Goal: Task Accomplishment & Management: Complete application form

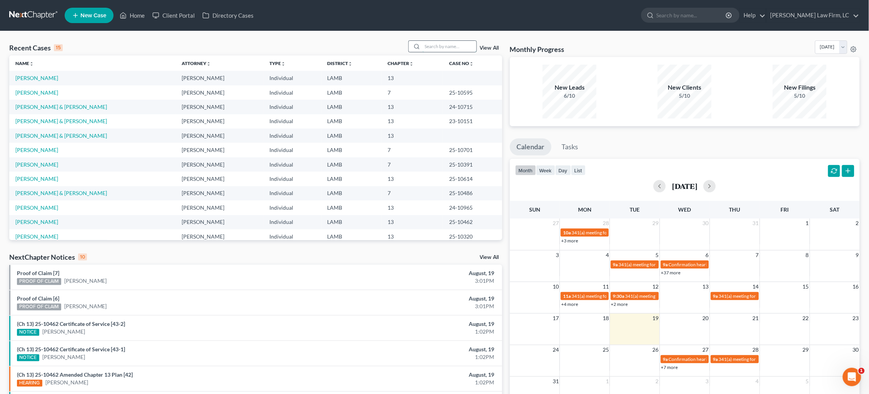
click at [457, 44] on input "search" at bounding box center [449, 46] width 54 height 11
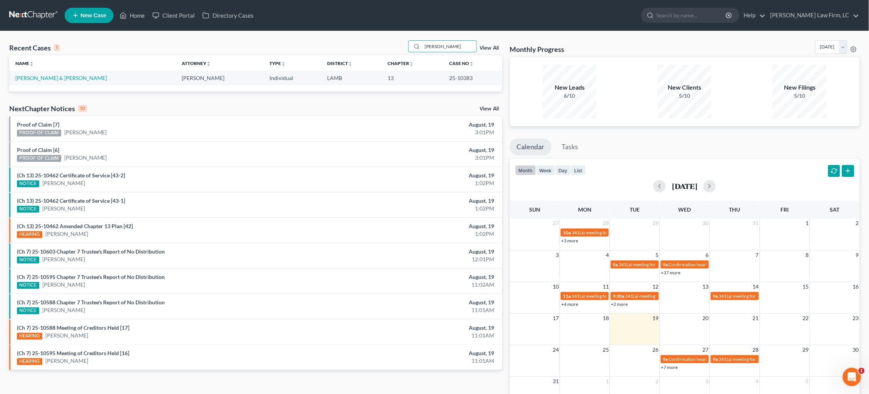
type input "[PERSON_NAME]"
drag, startPoint x: 411, startPoint y: 63, endPoint x: 48, endPoint y: 78, distance: 363.9
click at [48, 78] on link "[PERSON_NAME] & [PERSON_NAME]" at bounding box center [61, 78] width 92 height 7
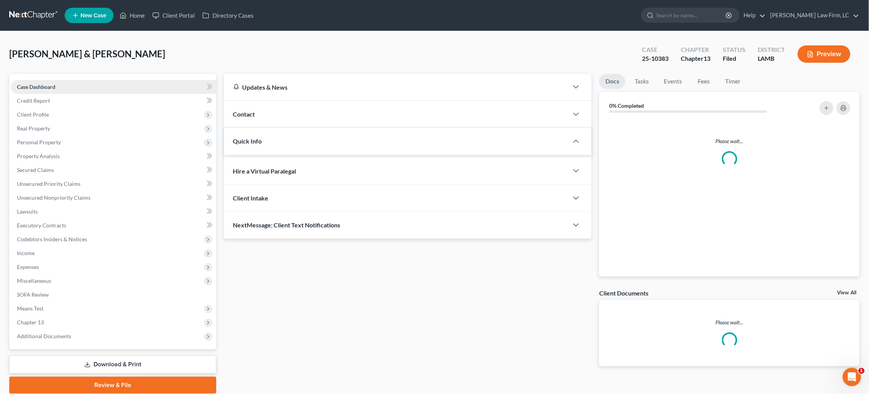
drag, startPoint x: 57, startPoint y: 78, endPoint x: 56, endPoint y: 92, distance: 14.3
click at [57, 78] on div "Case Dashboard Payments Invoices Payments Payments Credit Report Client Profile…" at bounding box center [112, 211] width 207 height 275
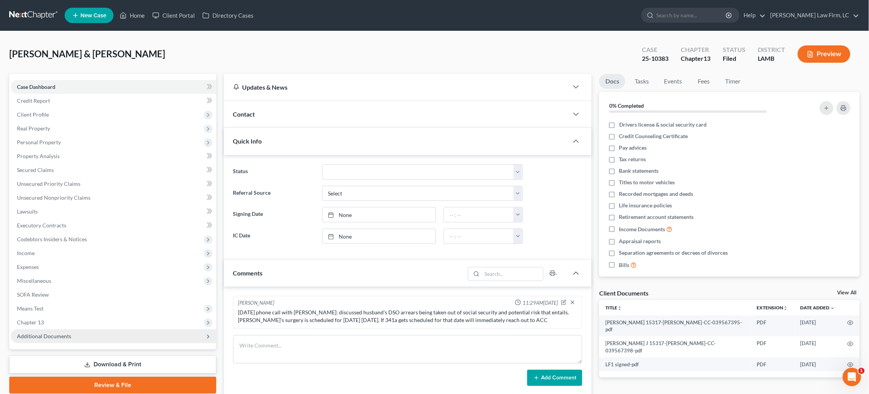
click at [55, 333] on span "Additional Documents" at bounding box center [44, 336] width 54 height 7
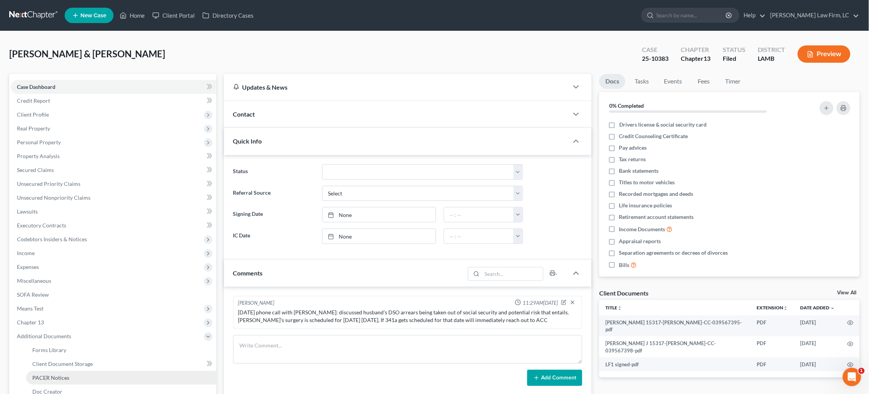
click at [55, 374] on span "PACER Notices" at bounding box center [50, 377] width 37 height 7
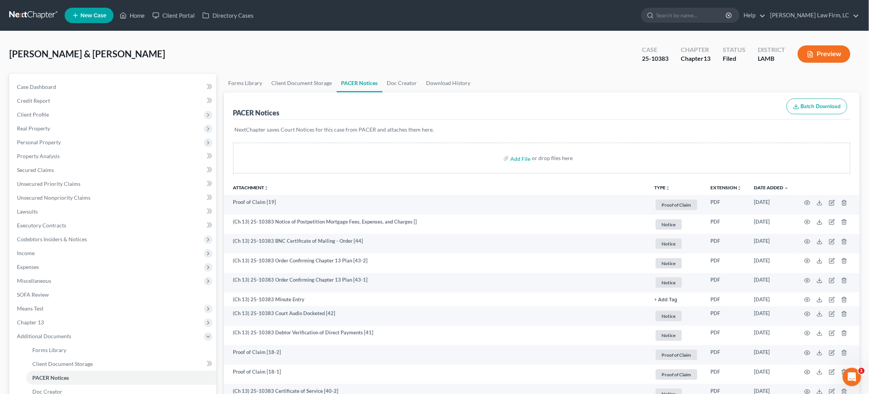
click at [27, 15] on link at bounding box center [33, 15] width 49 height 14
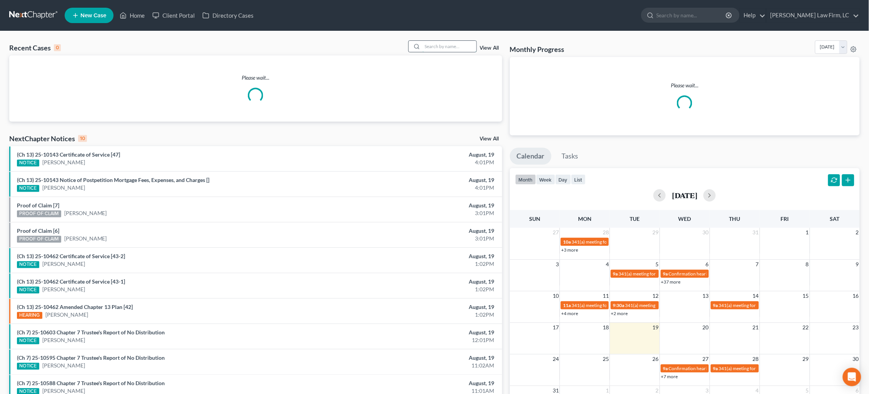
click at [457, 44] on input "search" at bounding box center [449, 46] width 54 height 11
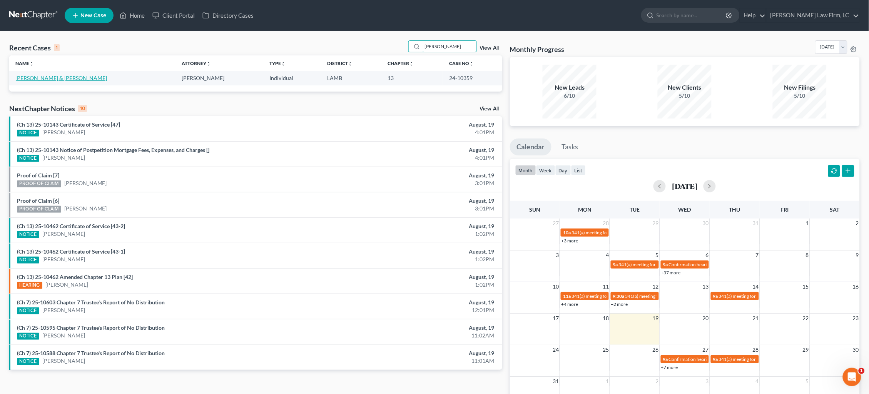
type input "mumphrey"
click at [47, 78] on link "Mumphrey, Brian & Megan" at bounding box center [61, 78] width 92 height 7
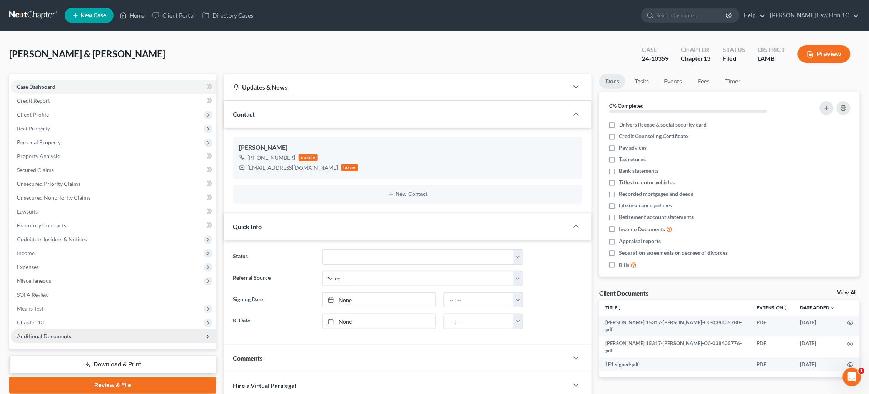
click at [67, 333] on span "Additional Documents" at bounding box center [44, 336] width 54 height 7
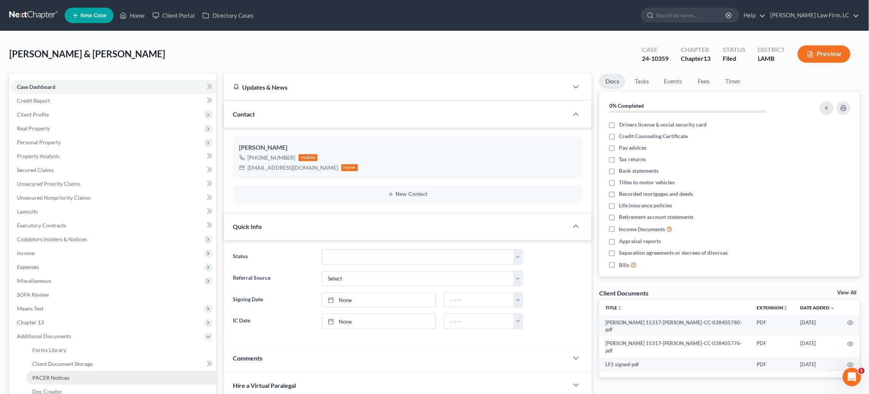
click at [58, 374] on span "PACER Notices" at bounding box center [50, 377] width 37 height 7
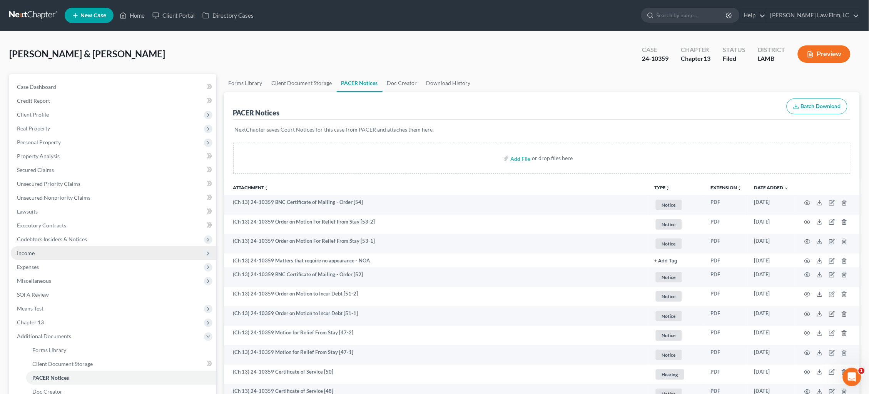
click at [129, 248] on span "Income" at bounding box center [113, 253] width 205 height 14
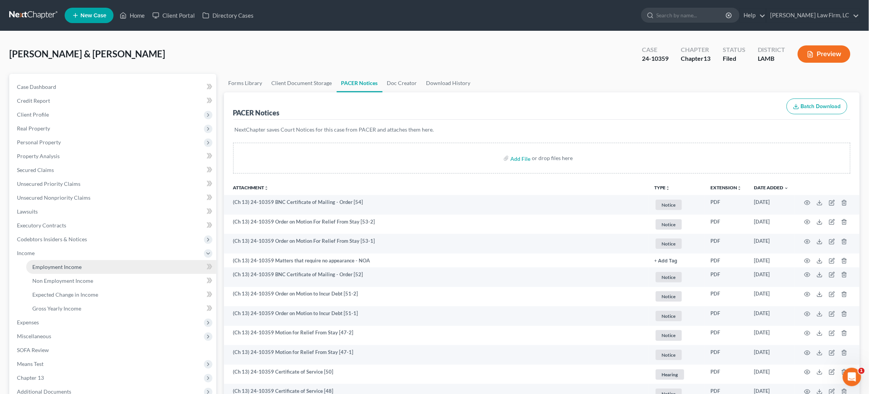
click at [125, 260] on link "Employment Income" at bounding box center [121, 267] width 190 height 14
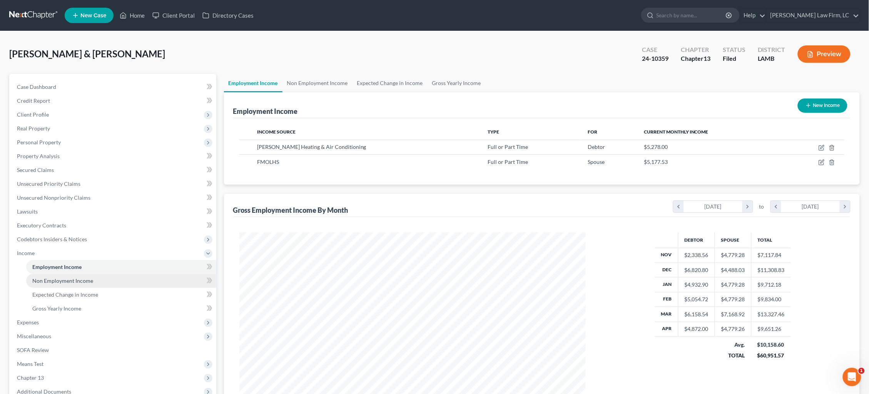
scroll to position [173, 362]
click at [44, 15] on link at bounding box center [33, 15] width 49 height 14
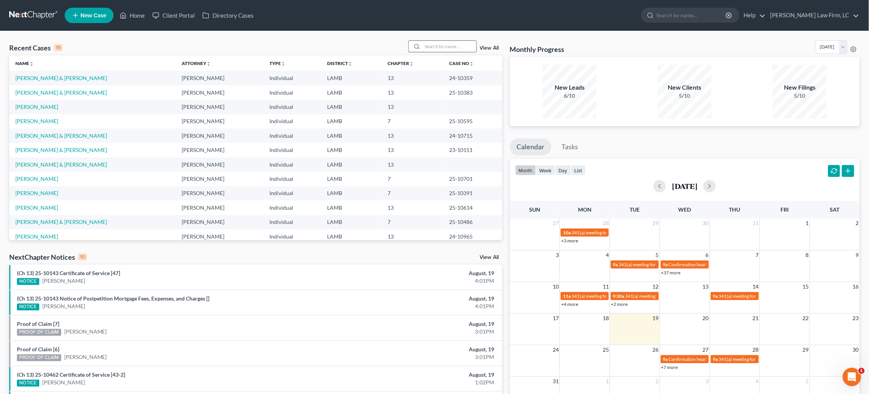
click at [425, 49] on input "search" at bounding box center [449, 46] width 54 height 11
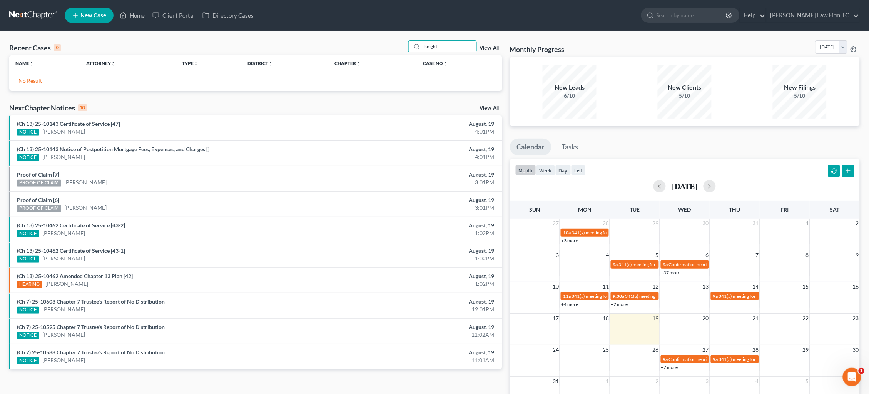
type input "knight"
click at [86, 18] on span "New Case" at bounding box center [93, 16] width 26 height 6
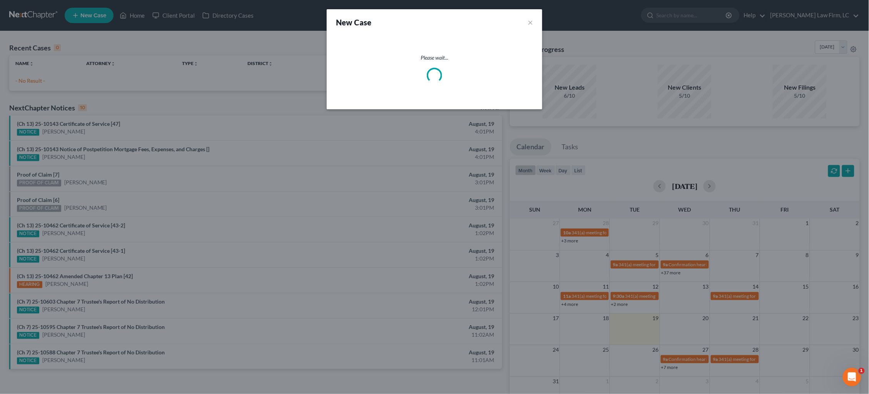
select select "35"
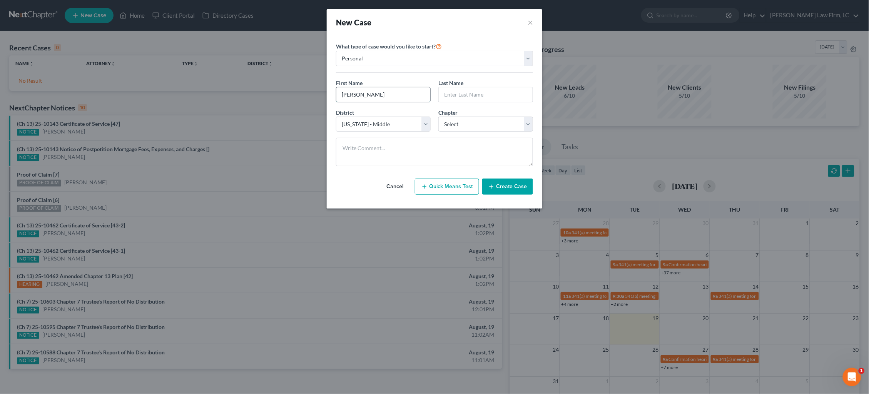
type input "Angela"
type input "Knight"
select select "3"
click at [426, 155] on textarea at bounding box center [434, 152] width 197 height 28
type textarea "David opened File"
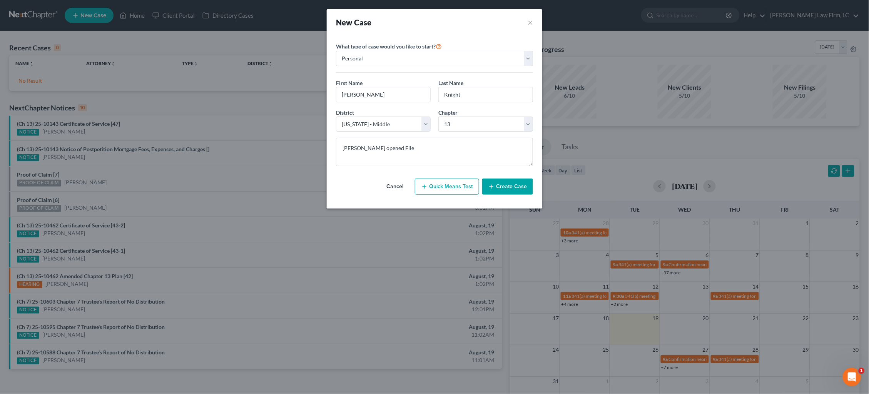
click at [503, 187] on button "Create Case" at bounding box center [507, 187] width 51 height 16
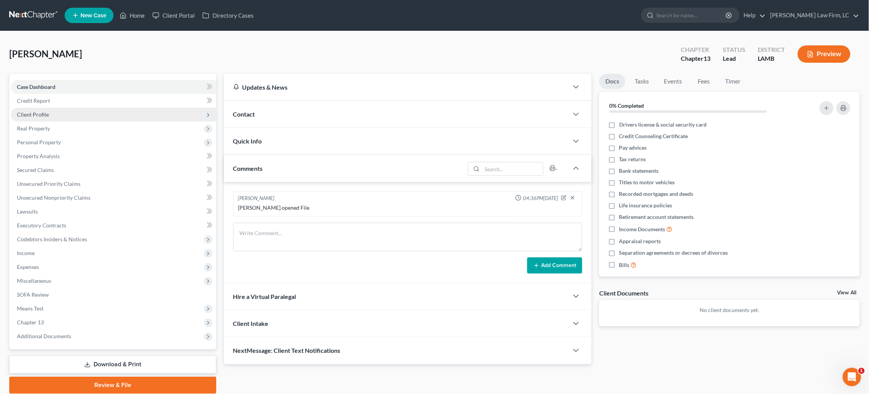
click at [119, 117] on span "Client Profile" at bounding box center [113, 115] width 205 height 14
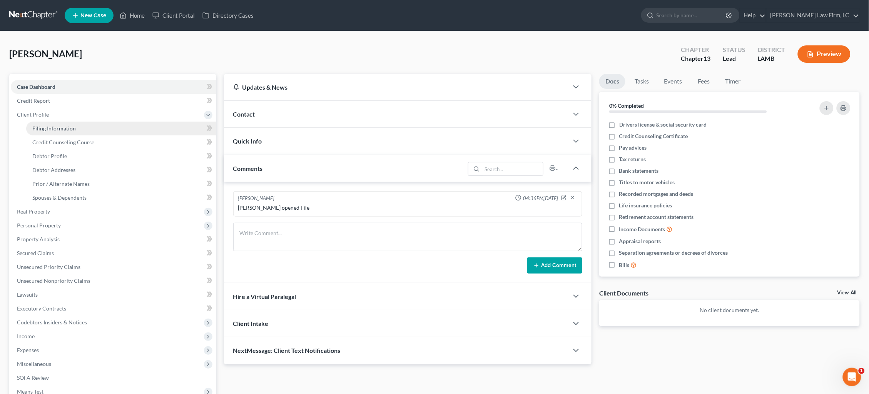
click at [112, 126] on link "Filing Information" at bounding box center [121, 129] width 190 height 14
select select "1"
select select "0"
select select "3"
select select "35"
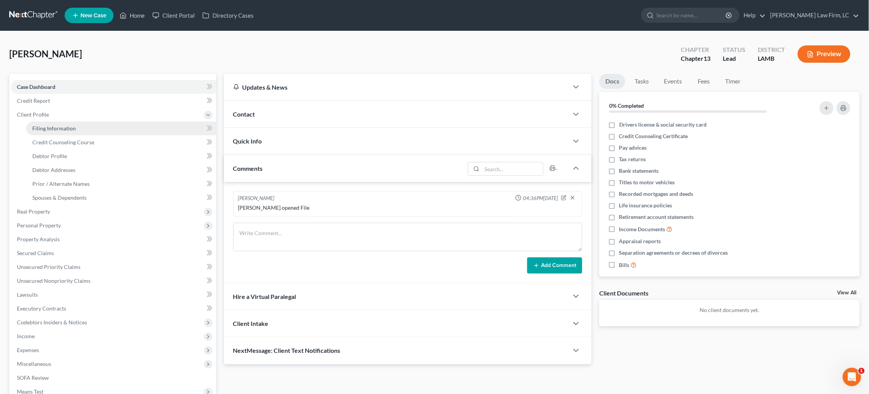
select select "19"
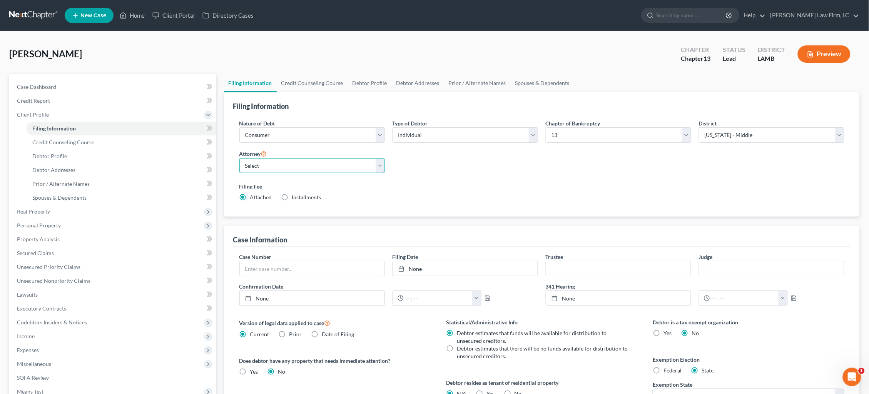
select select "0"
click at [362, 81] on link "Debtor Profile" at bounding box center [370, 83] width 44 height 18
select select "0"
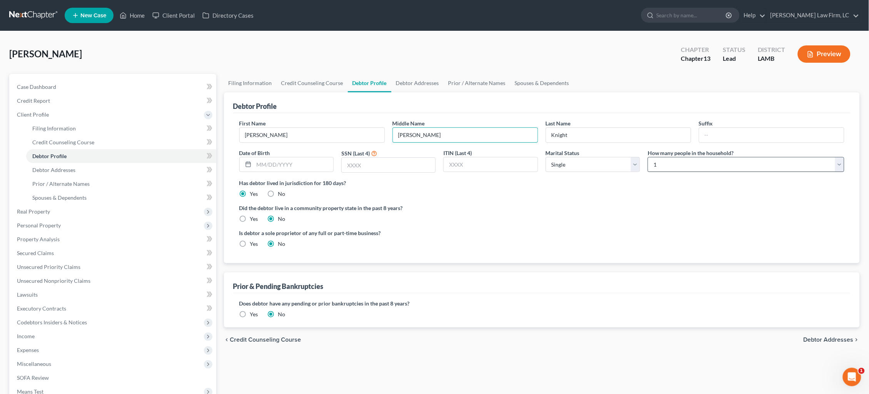
type input "J."
type input "12/08/1966"
type input "0670"
select select "3"
click at [250, 217] on label "Yes" at bounding box center [254, 219] width 8 height 8
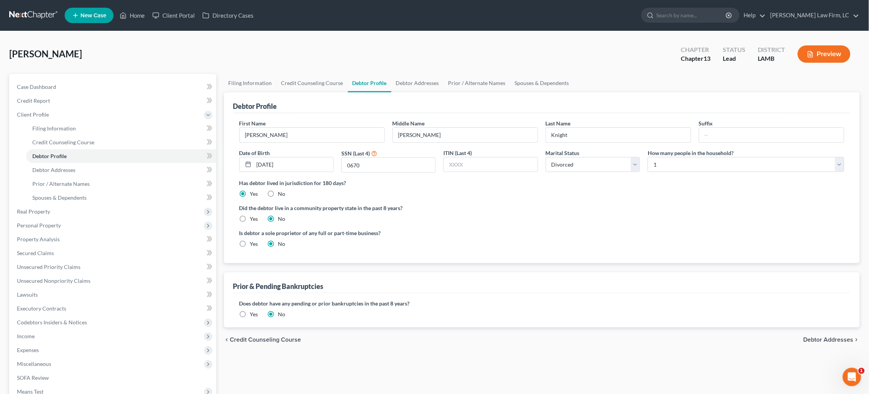
click at [253, 217] on input "Yes" at bounding box center [255, 217] width 5 height 5
radio input "true"
radio input "false"
click at [407, 80] on link "Debtor Addresses" at bounding box center [417, 83] width 52 height 18
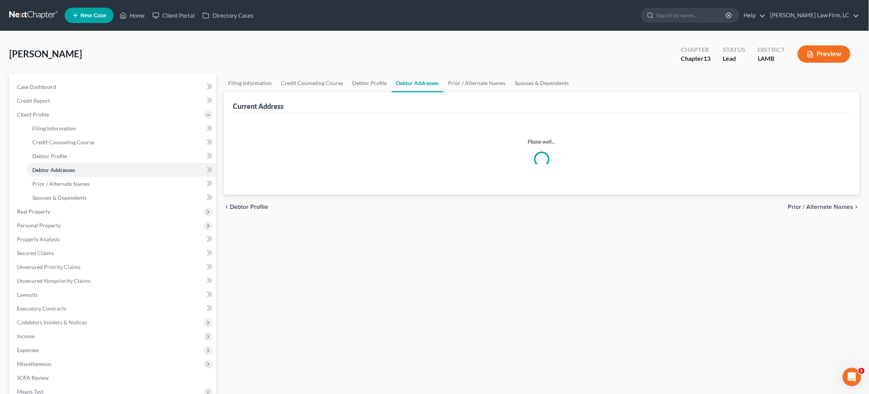
select select "0"
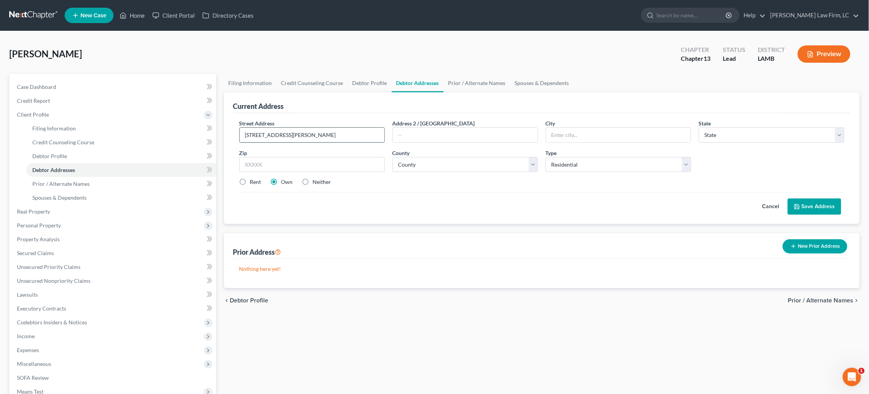
type input "14075 Beverly Park Dr."
type input "Gonzales"
select select "19"
type input "70737"
select select "2"
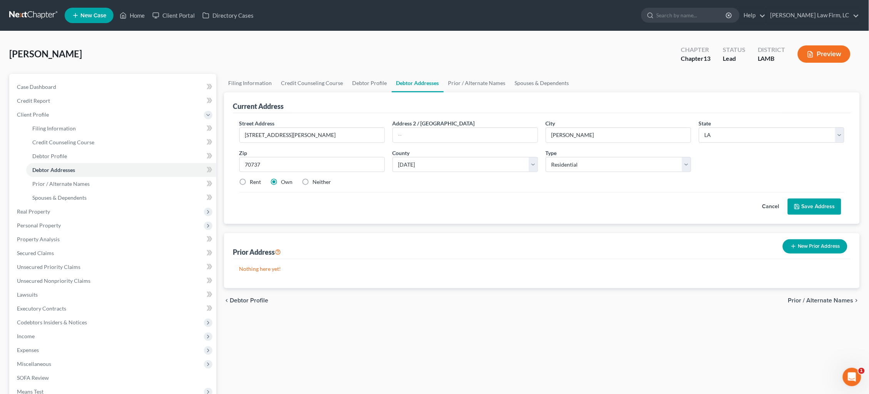
click at [813, 204] on button "Save Address" at bounding box center [814, 207] width 53 height 16
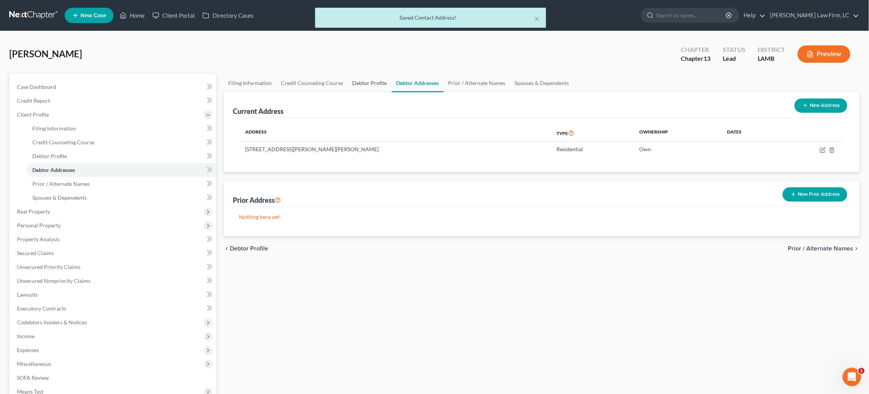
click at [363, 83] on link "Debtor Profile" at bounding box center [370, 83] width 44 height 18
select select "3"
select select "0"
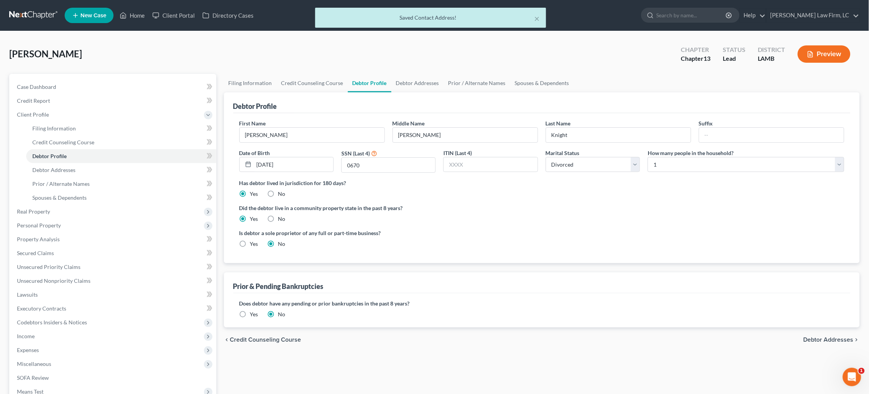
click at [250, 310] on label "Yes" at bounding box center [254, 314] width 8 height 8
click at [253, 310] on input "Yes" at bounding box center [255, 312] width 5 height 5
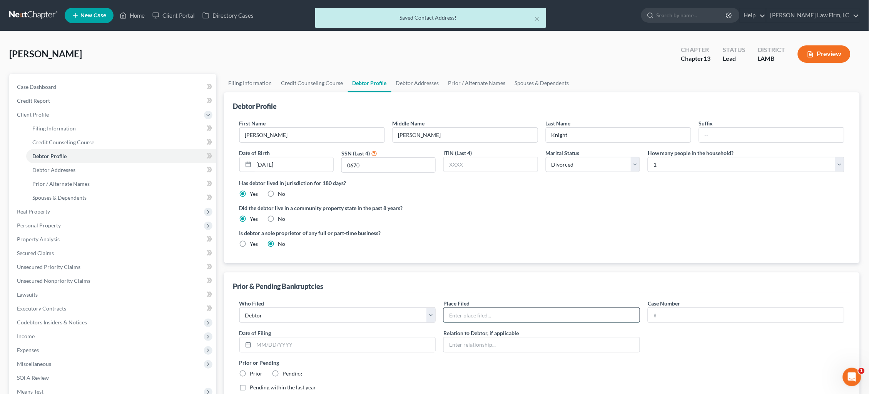
click at [471, 312] on input "text" at bounding box center [542, 315] width 196 height 15
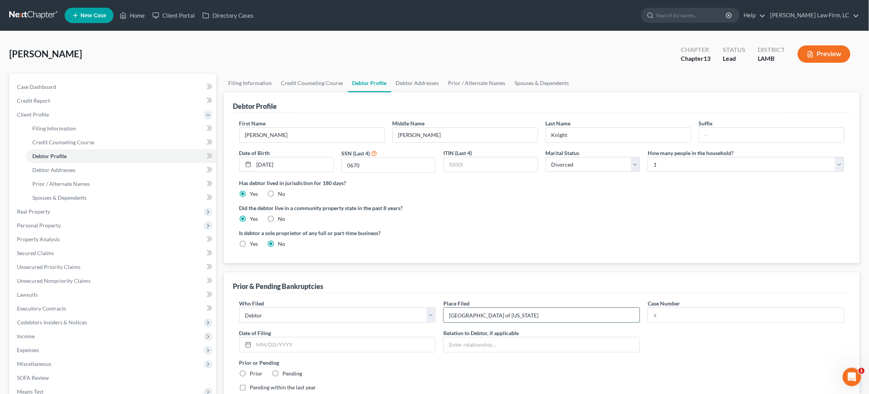
type input "Middle District of Louisiana"
type input "25-10169"
type input "02/28/2025"
click at [283, 372] on label "Pending" at bounding box center [293, 374] width 20 height 8
click at [286, 372] on input "Pending" at bounding box center [288, 372] width 5 height 5
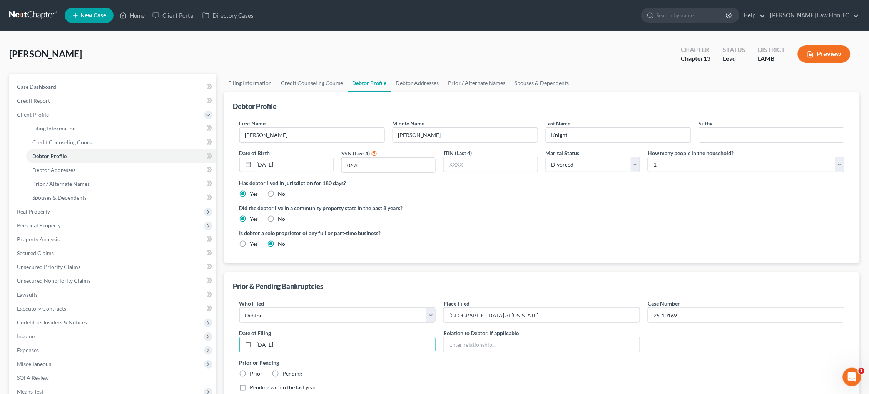
radio input "true"
drag, startPoint x: 276, startPoint y: 384, endPoint x: 288, endPoint y: 379, distance: 12.9
click at [276, 384] on label "Pending within the last year" at bounding box center [283, 388] width 66 height 8
click at [258, 384] on input "Pending within the last year" at bounding box center [255, 386] width 5 height 5
checkbox input "true"
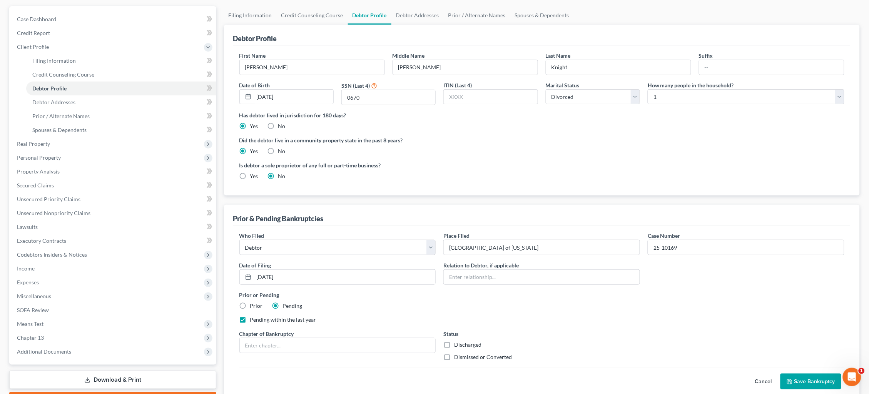
scroll to position [87, 0]
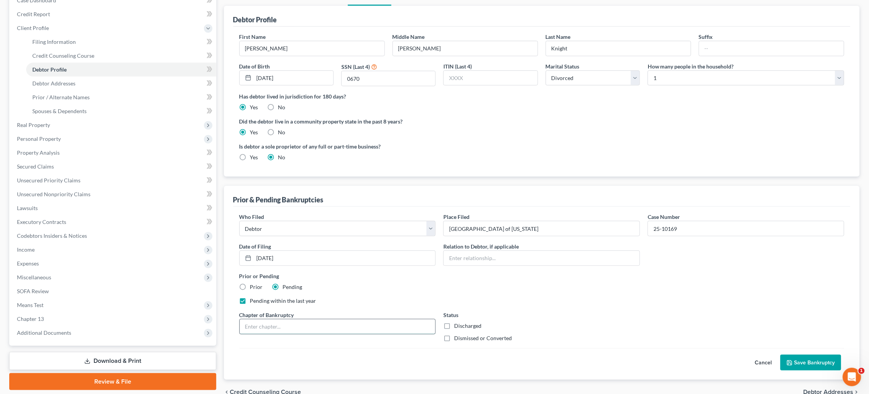
click at [324, 319] on input "text" at bounding box center [338, 326] width 196 height 15
type input "Chapter 13"
click at [470, 322] on label "Discharged" at bounding box center [467, 326] width 27 height 8
click at [462, 322] on input "Discharged" at bounding box center [459, 324] width 5 height 5
checkbox input "true"
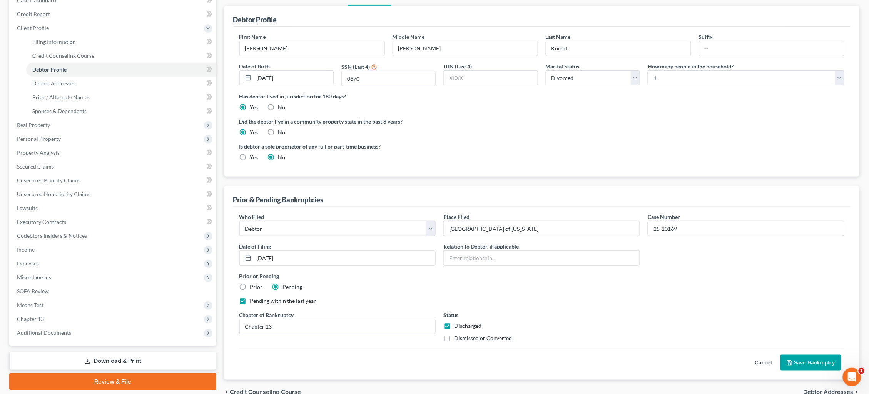
click at [818, 357] on button "Save Bankruptcy" at bounding box center [810, 363] width 61 height 16
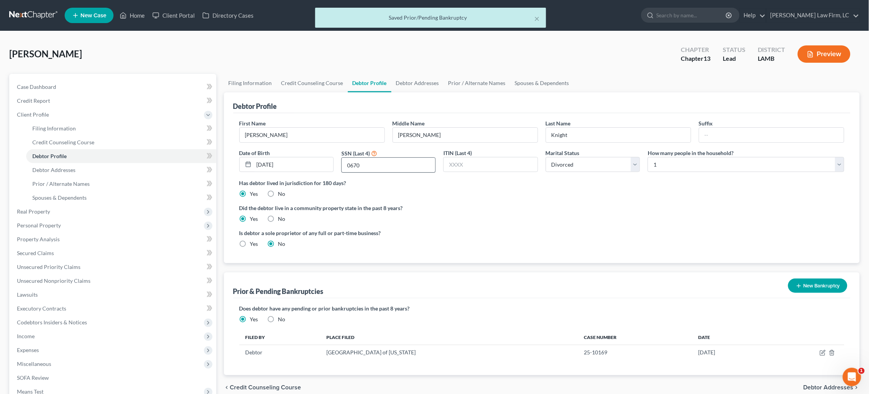
scroll to position [0, 0]
click at [52, 100] on link "Credit Report" at bounding box center [113, 101] width 205 height 14
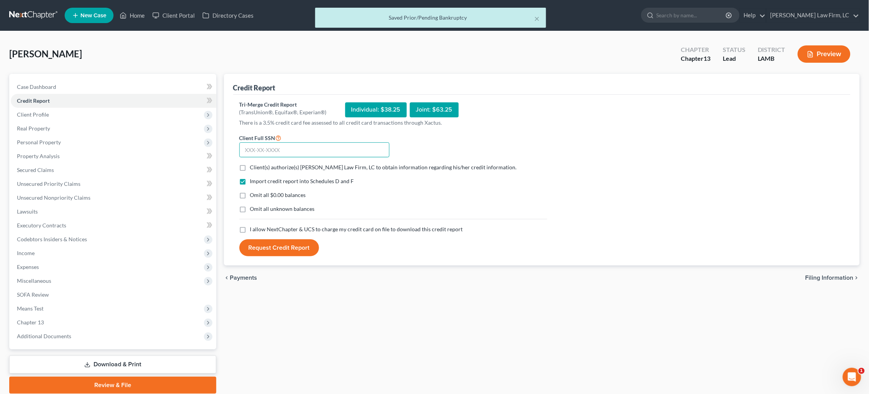
click at [304, 149] on input "text" at bounding box center [314, 149] width 150 height 15
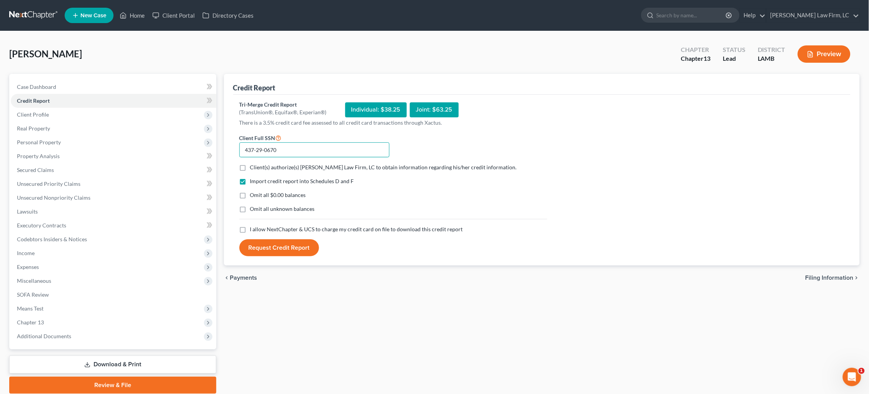
type input "437-29-0670"
click at [345, 165] on span "Client(s) authorize(s) Dickson Law Firm, LC to obtain information regarding his…" at bounding box center [383, 167] width 267 height 7
click at [258, 165] on input "Client(s) authorize(s) Dickson Law Firm, LC to obtain information regarding his…" at bounding box center [255, 166] width 5 height 5
checkbox input "true"
click at [361, 227] on span "I allow NextChapter & UCS to charge my credit card on file to download this cre…" at bounding box center [356, 229] width 213 height 7
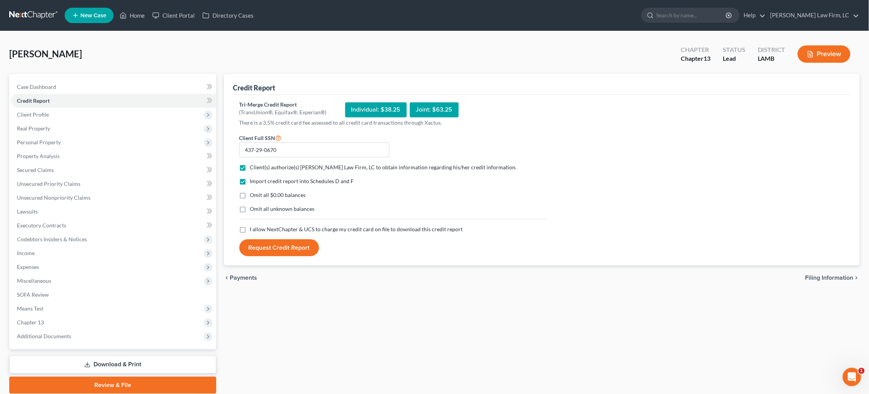
click at [258, 227] on input "I allow NextChapter & UCS to charge my credit card on file to download this cre…" at bounding box center [255, 227] width 5 height 5
checkbox input "true"
click at [296, 248] on button "Request Credit Report" at bounding box center [279, 247] width 80 height 17
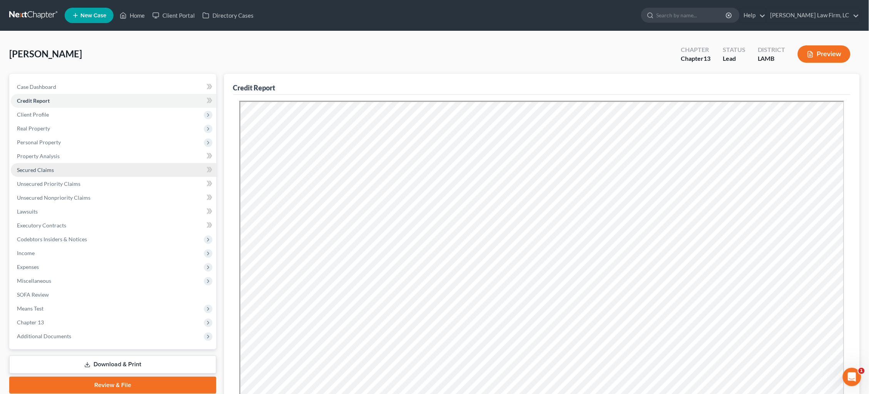
click at [37, 168] on span "Secured Claims" at bounding box center [35, 170] width 37 height 7
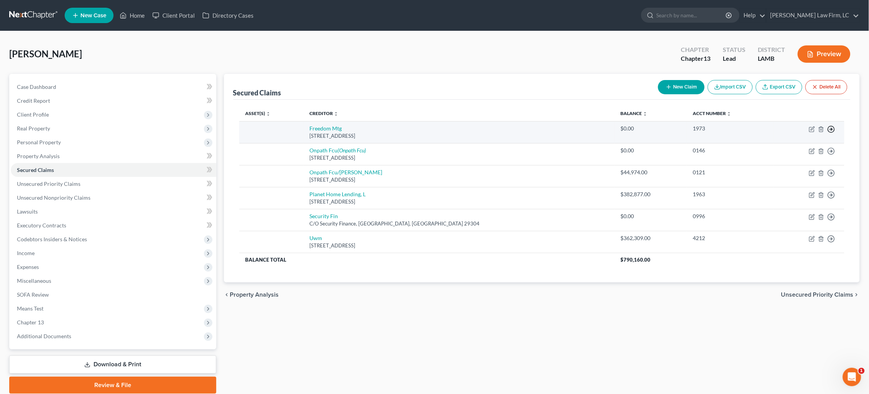
click at [831, 129] on line "button" at bounding box center [831, 129] width 3 height 0
click at [793, 147] on link "Move to F" at bounding box center [796, 147] width 64 height 13
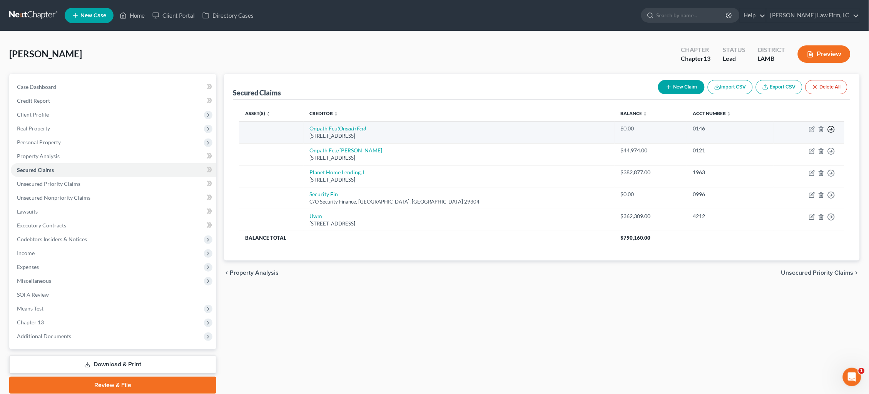
drag, startPoint x: 834, startPoint y: 127, endPoint x: 830, endPoint y: 129, distance: 4.2
click at [834, 126] on circle "button" at bounding box center [831, 129] width 7 height 7
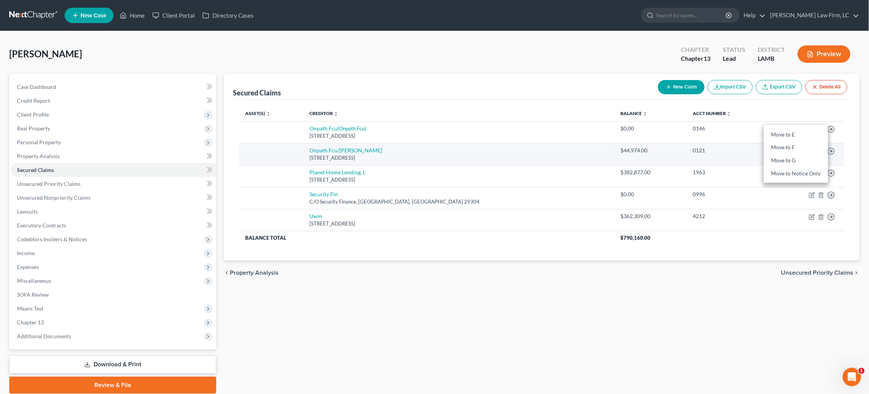
click at [811, 144] on link "Move to F" at bounding box center [796, 147] width 64 height 13
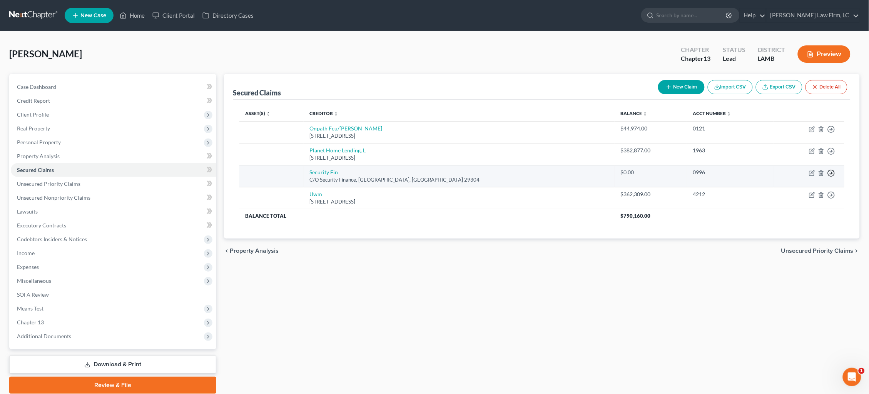
click at [832, 133] on icon "button" at bounding box center [831, 129] width 8 height 8
click at [804, 189] on link "Move to F" at bounding box center [796, 191] width 64 height 13
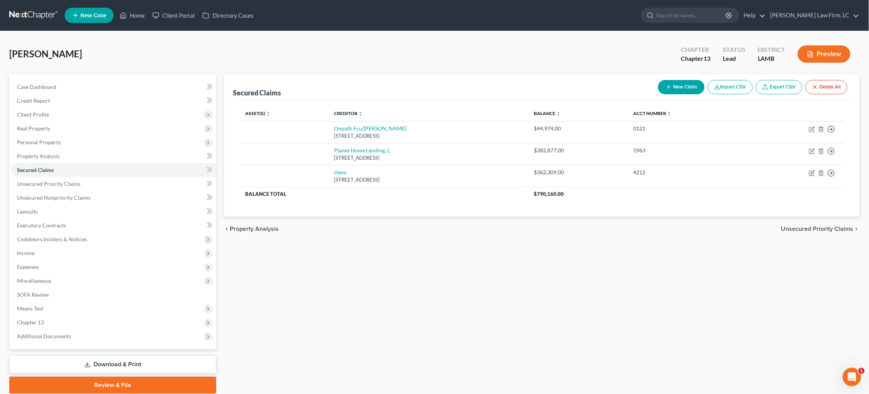
click at [815, 226] on span "Unsecured Priority Claims" at bounding box center [817, 229] width 72 height 6
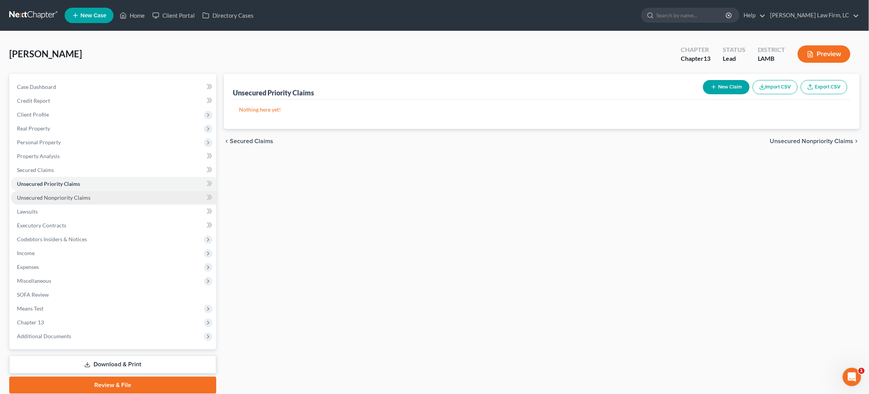
drag, startPoint x: 104, startPoint y: 193, endPoint x: 114, endPoint y: 192, distance: 9.6
click at [104, 192] on link "Unsecured Nonpriority Claims" at bounding box center [113, 198] width 205 height 14
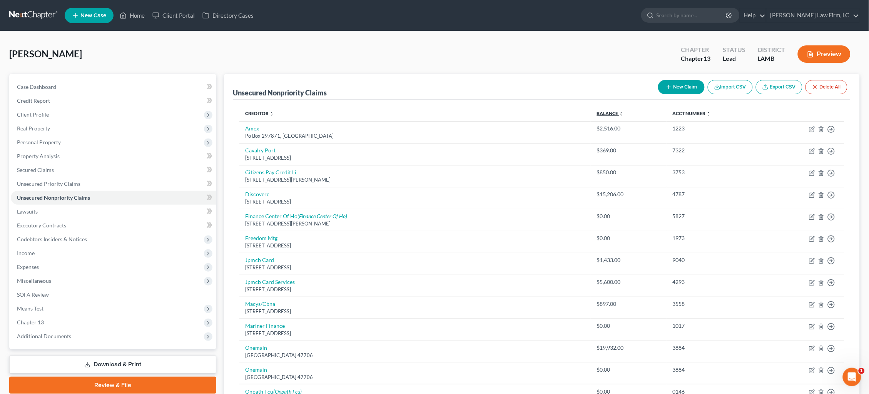
click at [597, 112] on link "Balance expand_more expand_less unfold_more" at bounding box center [610, 113] width 27 height 6
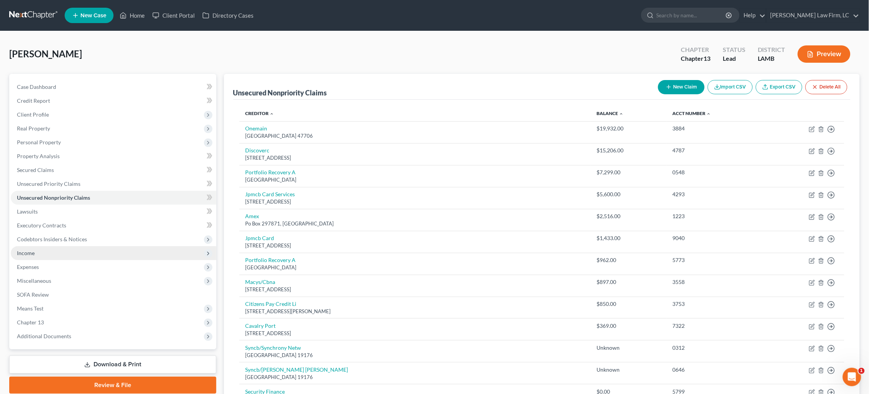
click at [86, 246] on span "Income" at bounding box center [113, 253] width 205 height 14
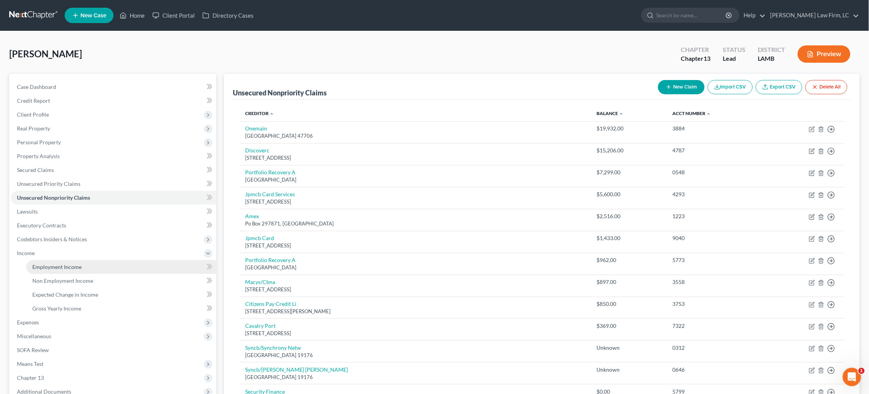
click at [86, 260] on link "Employment Income" at bounding box center [121, 267] width 190 height 14
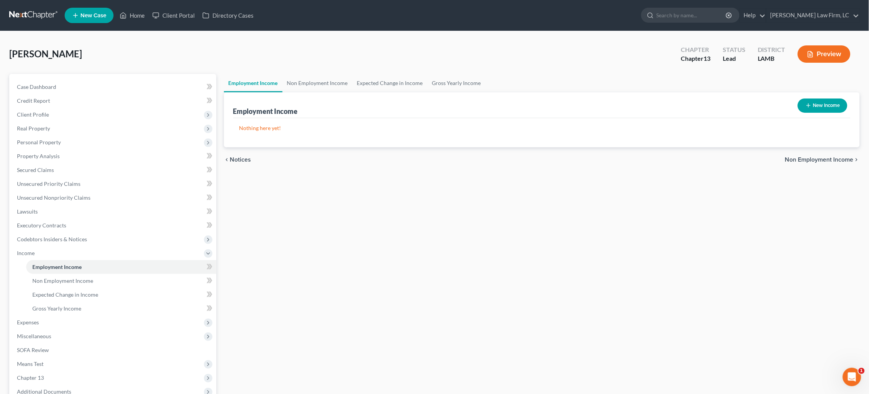
click at [35, 13] on link at bounding box center [33, 15] width 49 height 14
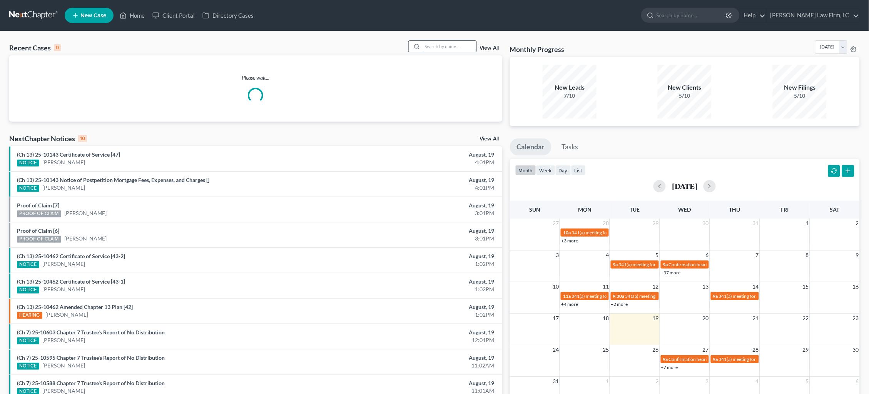
click at [456, 50] on input "search" at bounding box center [449, 46] width 54 height 11
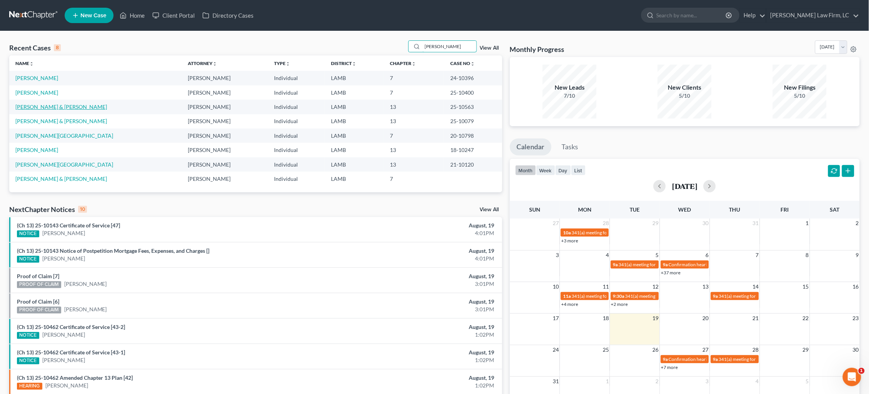
type input "davis"
click at [47, 105] on link "Davis, Brian & Kaylie" at bounding box center [61, 106] width 92 height 7
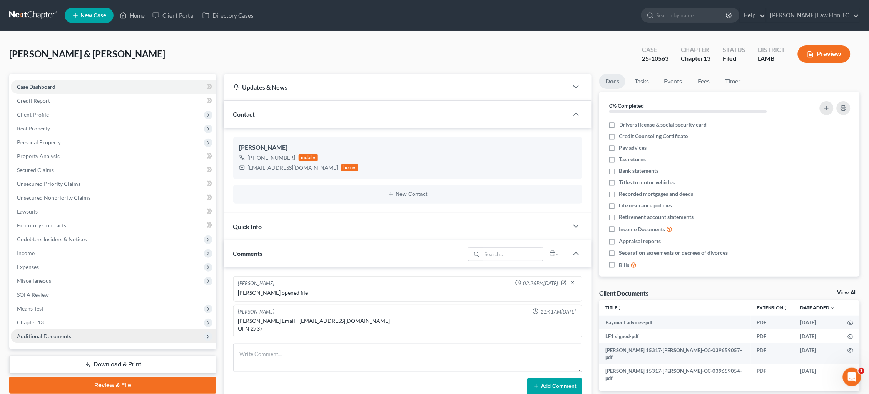
click at [51, 329] on span "Additional Documents" at bounding box center [113, 336] width 205 height 14
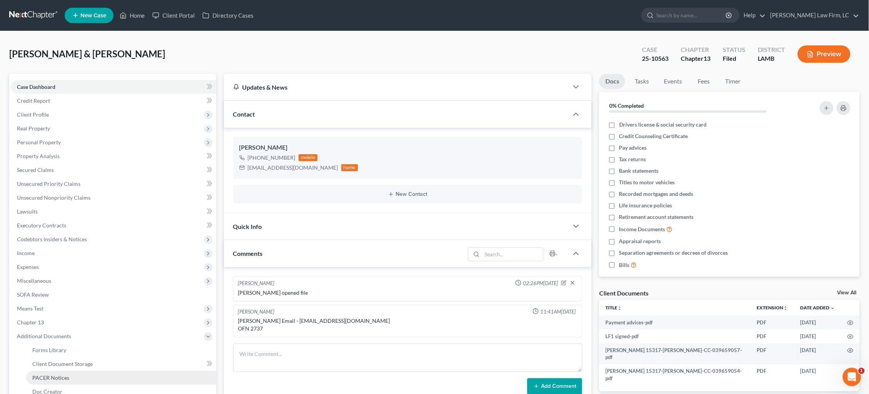
click at [60, 374] on span "PACER Notices" at bounding box center [50, 377] width 37 height 7
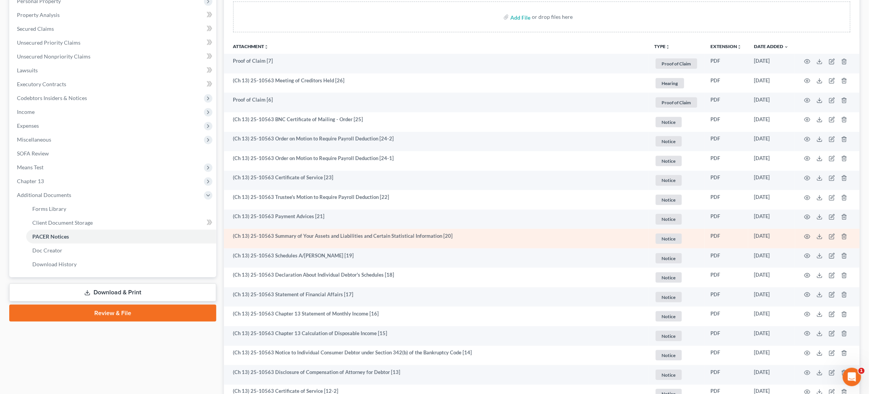
scroll to position [137, 0]
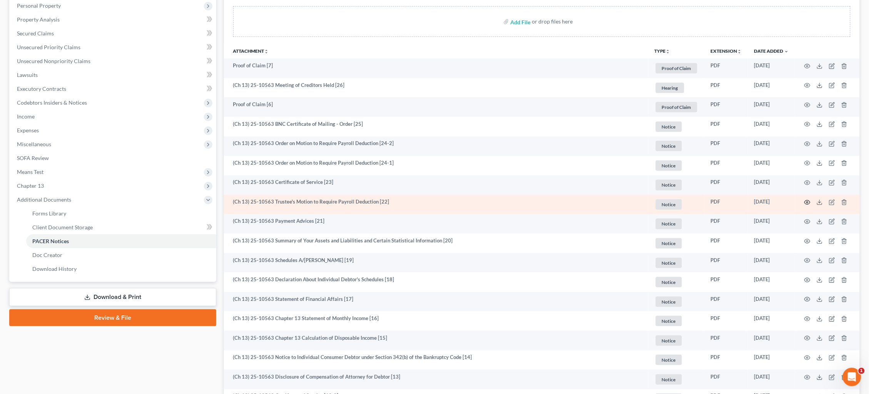
click at [807, 200] on icon "button" at bounding box center [807, 202] width 6 height 6
